Goal: Task Accomplishment & Management: Use online tool/utility

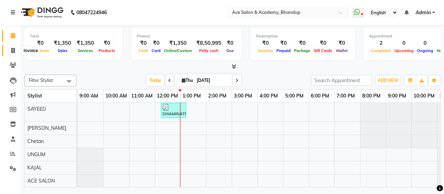
click at [12, 48] on icon at bounding box center [13, 50] width 4 height 5
select select "service"
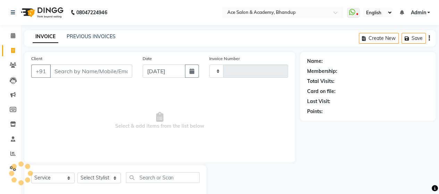
type input "1546"
select select "5800"
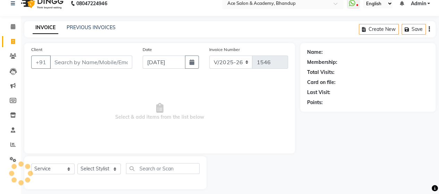
scroll to position [14, 0]
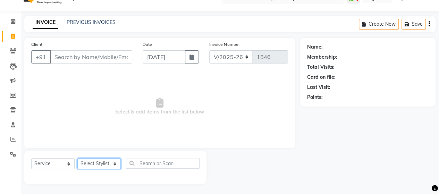
click at [103, 161] on select "Select Stylist ACE SALON Chetan [PERSON_NAME] UNGUM [PERSON_NAME]" at bounding box center [98, 163] width 43 height 11
select select "62333"
click at [77, 158] on select "Select Stylist ACE SALON Chetan [PERSON_NAME] UNGUM [PERSON_NAME]" at bounding box center [98, 163] width 43 height 11
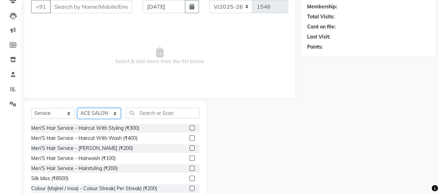
scroll to position [84, 0]
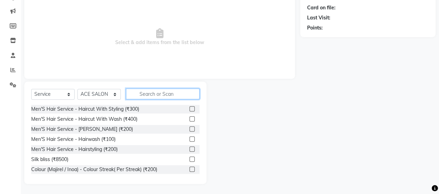
click at [149, 94] on input "text" at bounding box center [163, 93] width 74 height 11
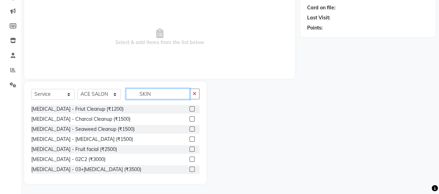
scroll to position [49, 0]
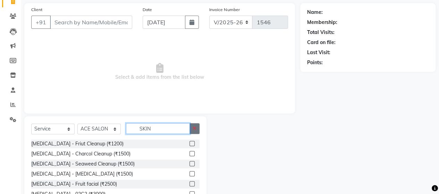
type input "SKIN"
click at [193, 128] on icon "button" at bounding box center [194, 128] width 4 height 5
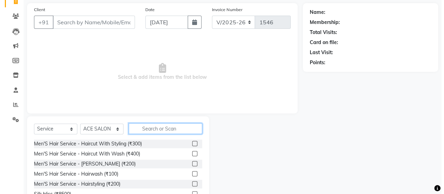
scroll to position [0, 0]
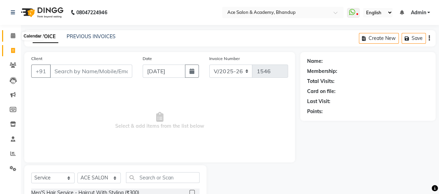
click at [14, 36] on icon at bounding box center [13, 35] width 5 height 5
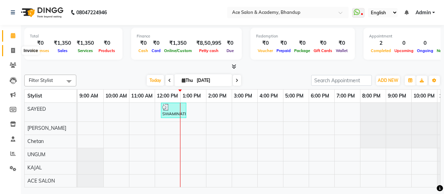
click at [13, 49] on icon at bounding box center [13, 50] width 4 height 5
select select "service"
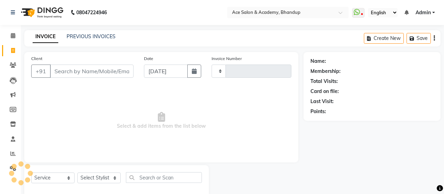
type input "1546"
select select "5800"
click at [92, 69] on input "Client" at bounding box center [91, 70] width 82 height 13
type input "P"
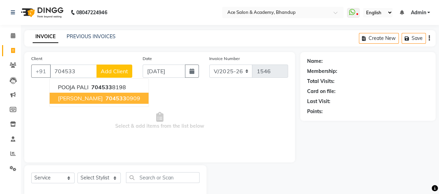
click at [89, 97] on span "[PERSON_NAME]" at bounding box center [80, 98] width 45 height 7
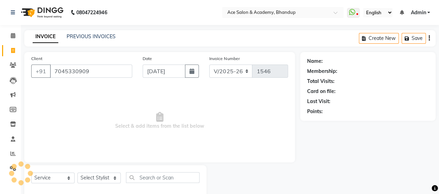
type input "7045330909"
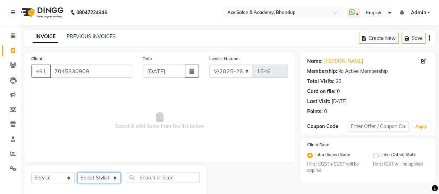
click at [107, 173] on select "Select Stylist ACE SALON Chetan [PERSON_NAME] UNGUM [PERSON_NAME]" at bounding box center [98, 177] width 43 height 11
select select "40243"
click at [77, 172] on select "Select Stylist ACE SALON Chetan [PERSON_NAME] UNGUM [PERSON_NAME]" at bounding box center [98, 177] width 43 height 11
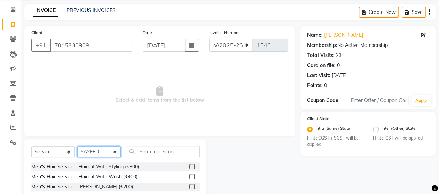
scroll to position [84, 0]
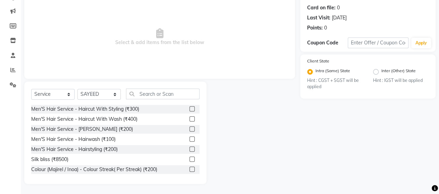
click at [189, 107] on label at bounding box center [191, 108] width 5 height 5
click at [189, 107] on input "checkbox" at bounding box center [191, 109] width 5 height 5
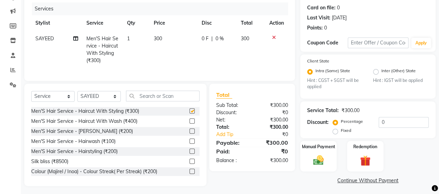
checkbox input "false"
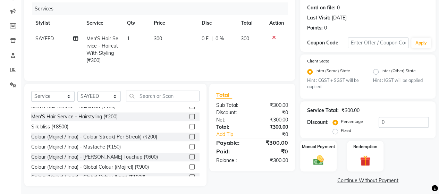
scroll to position [0, 0]
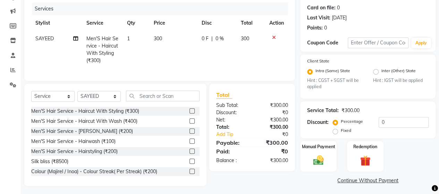
click at [189, 134] on label at bounding box center [191, 130] width 5 height 5
click at [189, 134] on input "checkbox" at bounding box center [191, 131] width 5 height 5
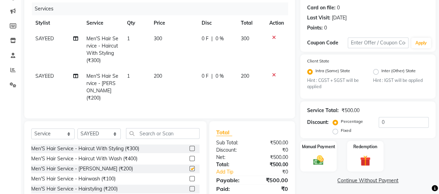
checkbox input "false"
click at [273, 37] on icon at bounding box center [274, 37] width 4 height 5
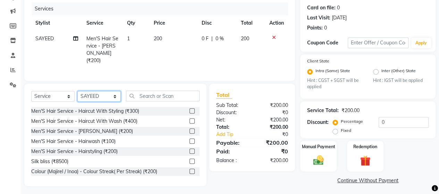
click at [100, 94] on select "Select Stylist ACE SALON Chetan [PERSON_NAME] UNGUM [PERSON_NAME]" at bounding box center [98, 96] width 43 height 11
select select "40244"
click at [77, 91] on select "Select Stylist ACE SALON Chetan [PERSON_NAME] UNGUM [PERSON_NAME]" at bounding box center [98, 96] width 43 height 11
click at [189, 109] on label at bounding box center [191, 110] width 5 height 5
click at [189, 109] on input "checkbox" at bounding box center [191, 111] width 5 height 5
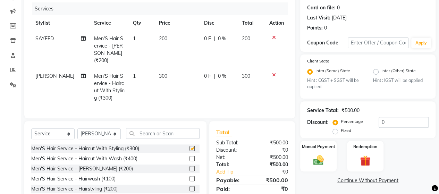
checkbox input "false"
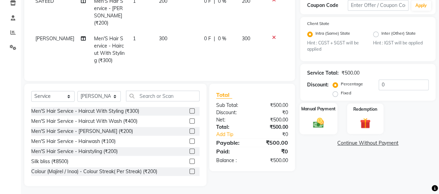
click at [319, 118] on img at bounding box center [318, 123] width 18 height 12
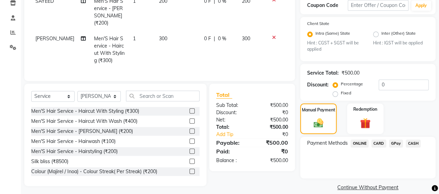
click at [414, 141] on span "CASH" at bounding box center [412, 143] width 15 height 8
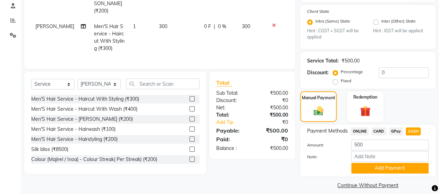
scroll to position [139, 0]
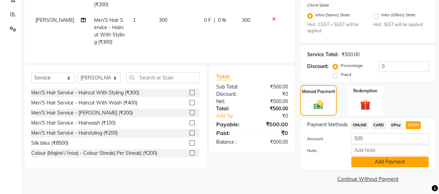
click at [391, 160] on button "Add Payment" at bounding box center [389, 161] width 77 height 11
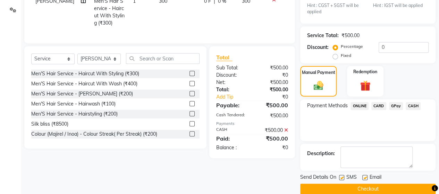
scroll to position [168, 0]
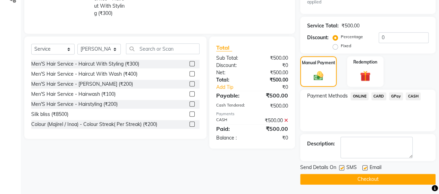
click at [388, 177] on button "Checkout" at bounding box center [367, 179] width 135 height 11
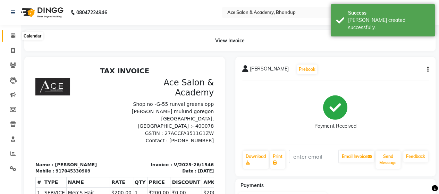
click at [12, 33] on span at bounding box center [13, 36] width 12 height 8
